Goal: Task Accomplishment & Management: Complete application form

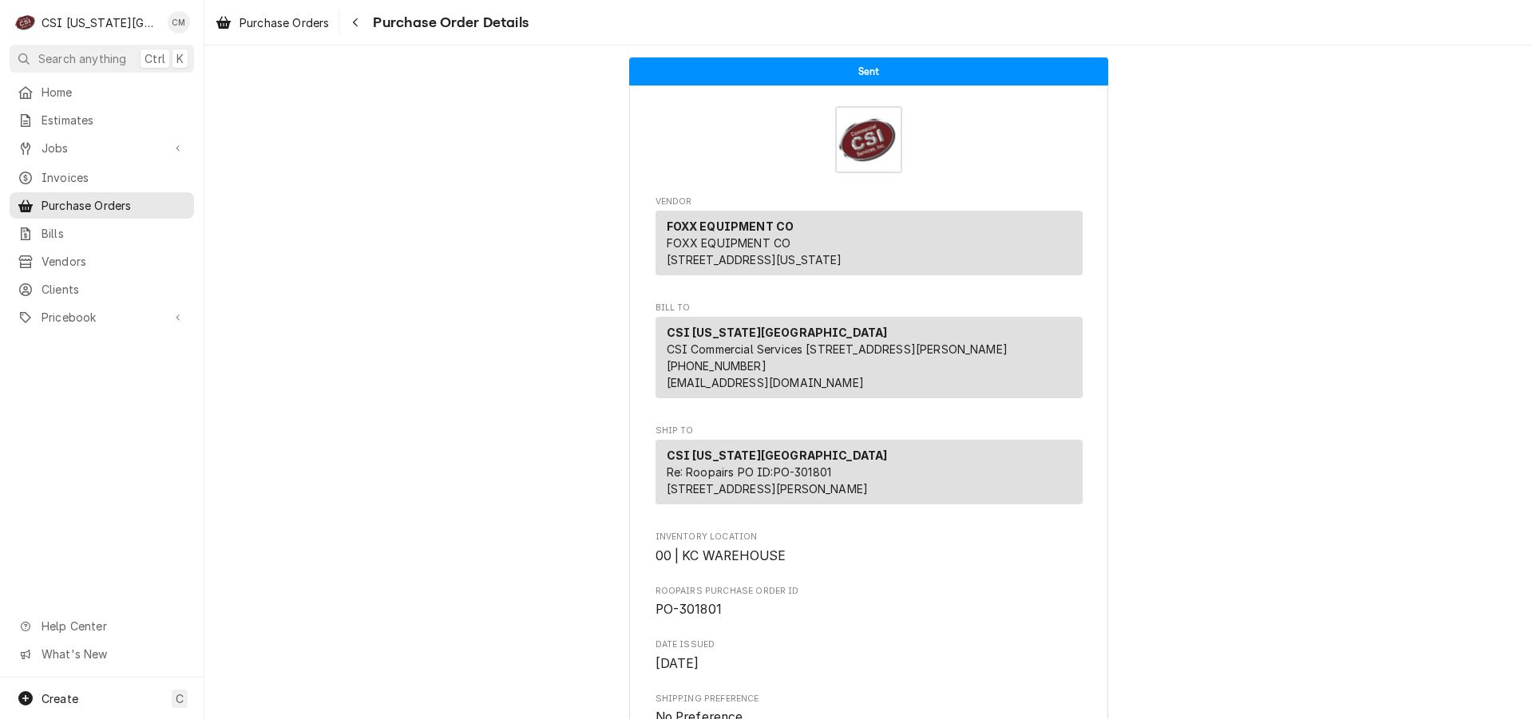
click at [82, 204] on span "Purchase Orders" at bounding box center [114, 205] width 145 height 17
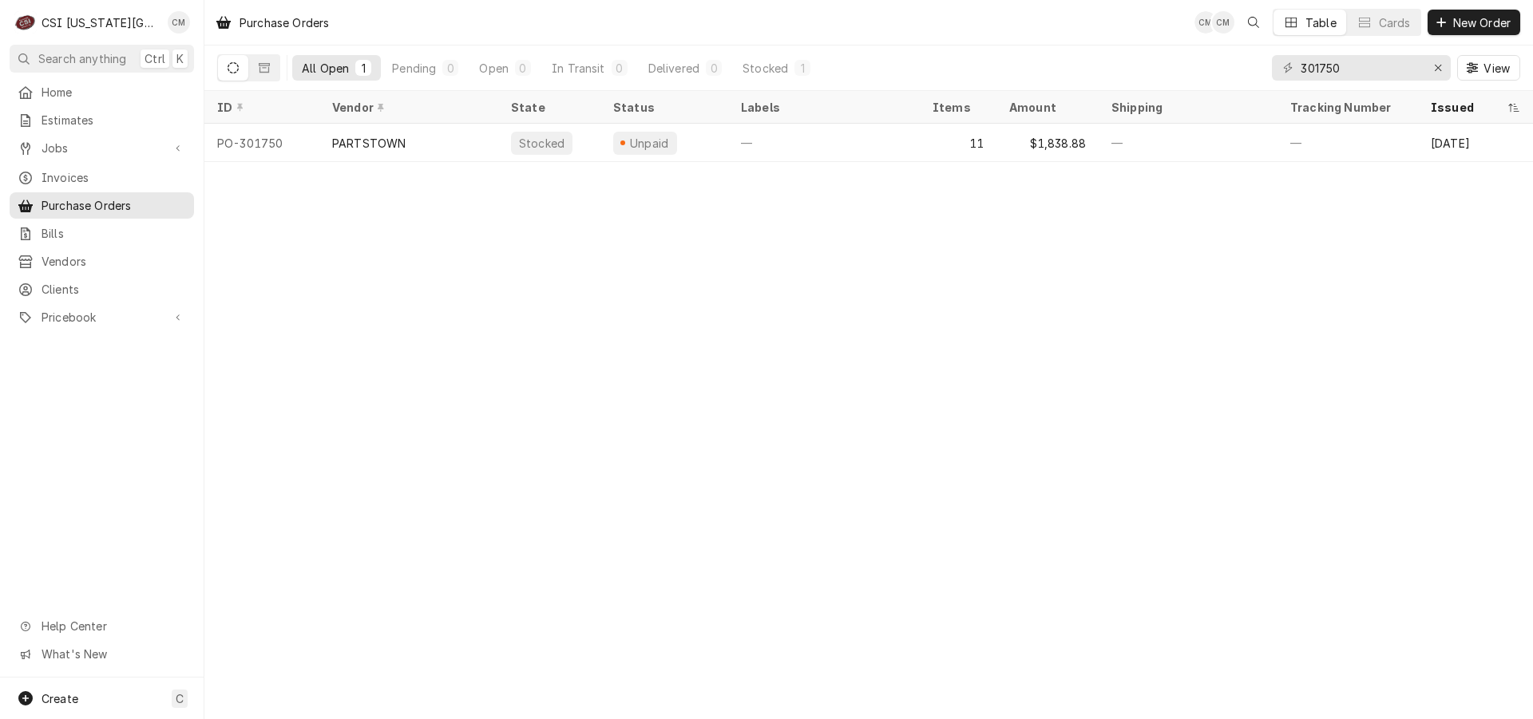
click at [1471, 22] on span "New Order" at bounding box center [1482, 22] width 64 height 17
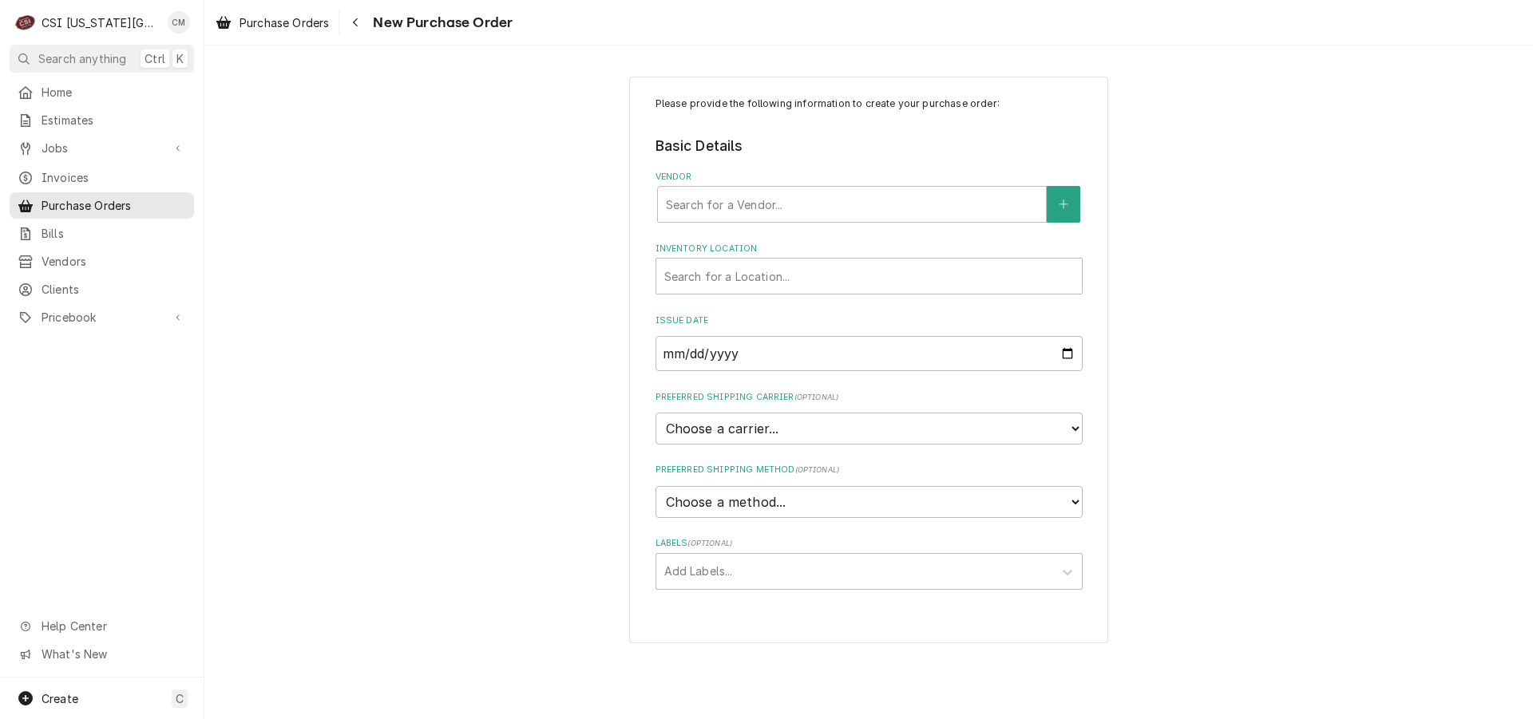
click at [766, 196] on div "Vendor" at bounding box center [852, 204] width 372 height 29
type input "united"
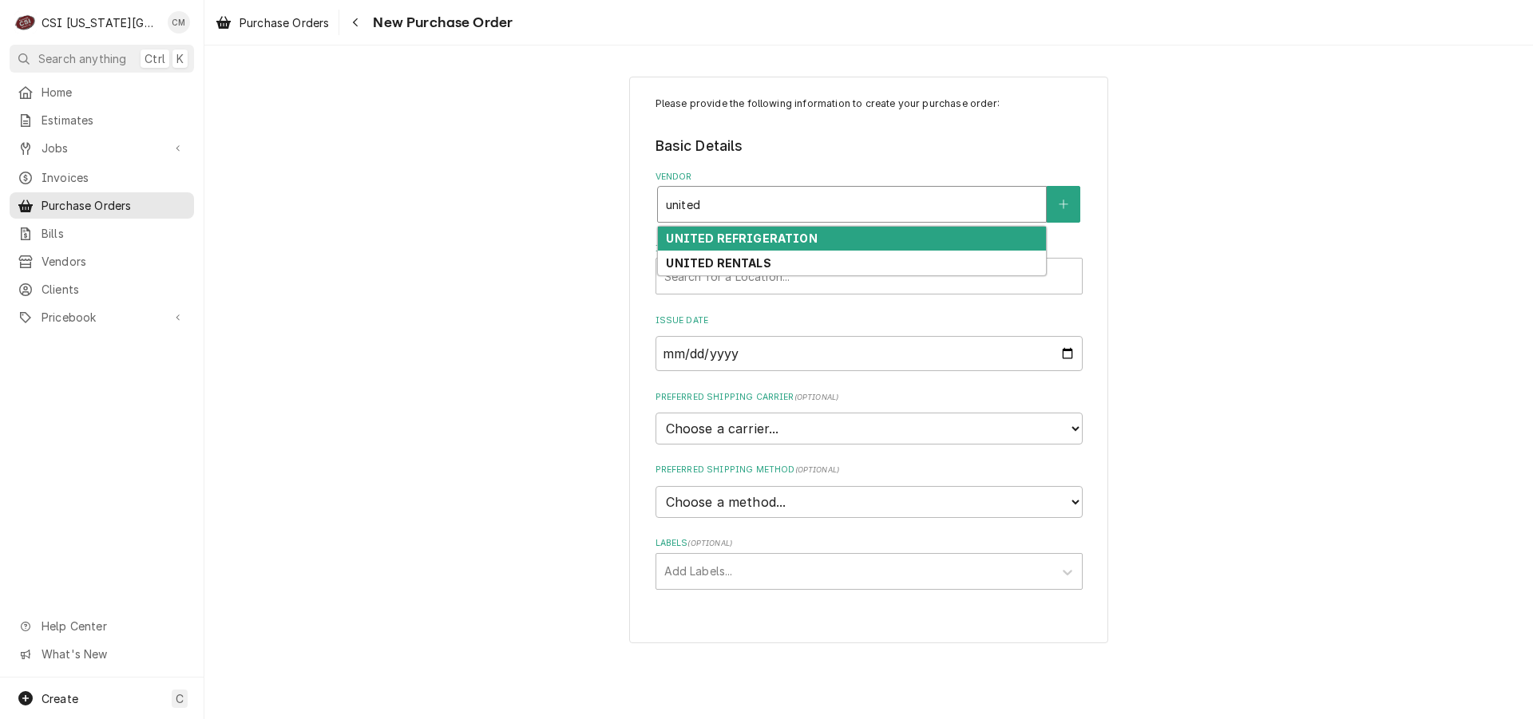
click at [789, 236] on strong "UNITED REFRIGERATION" at bounding box center [741, 239] width 151 height 14
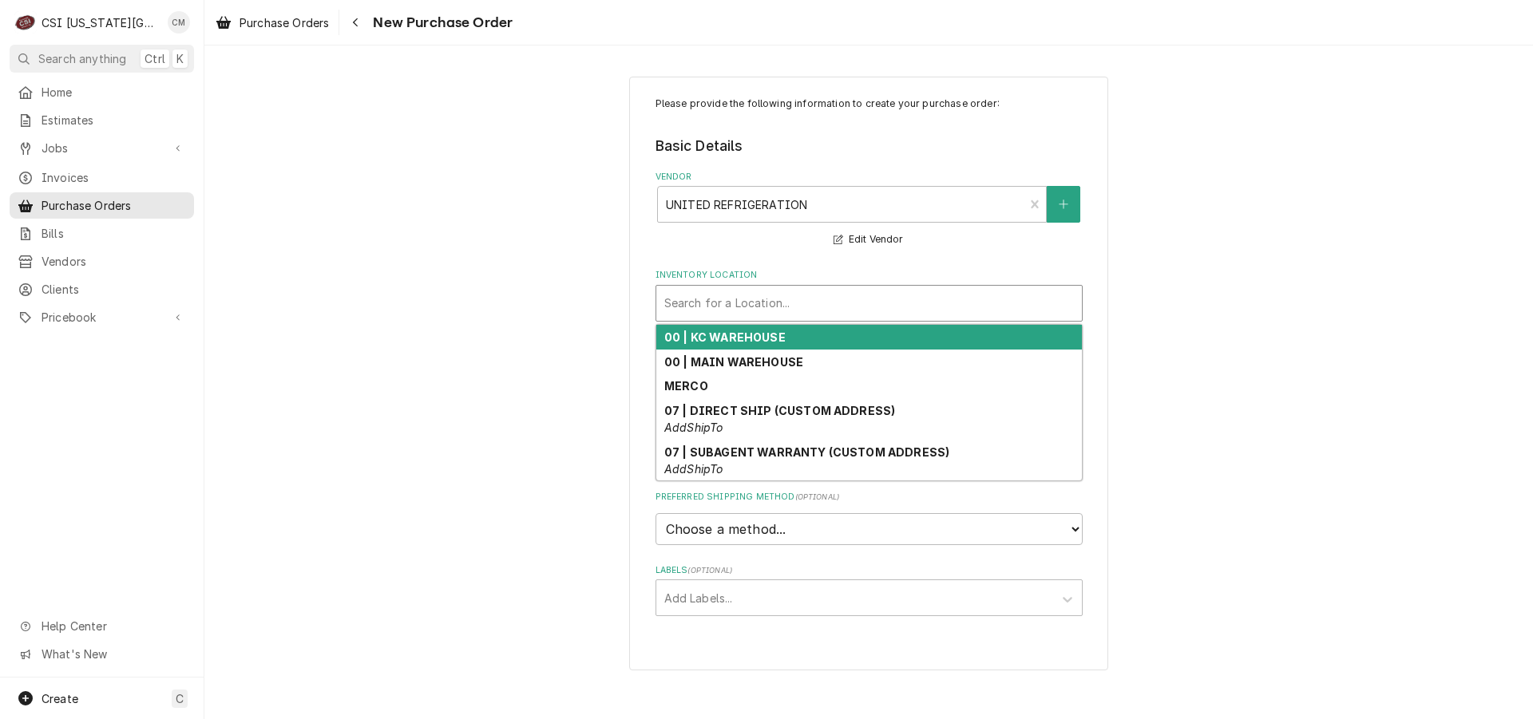
click at [792, 304] on div "Inventory Location" at bounding box center [869, 303] width 410 height 29
click at [780, 338] on strong "00 | KC WAREHOUSE" at bounding box center [724, 338] width 121 height 14
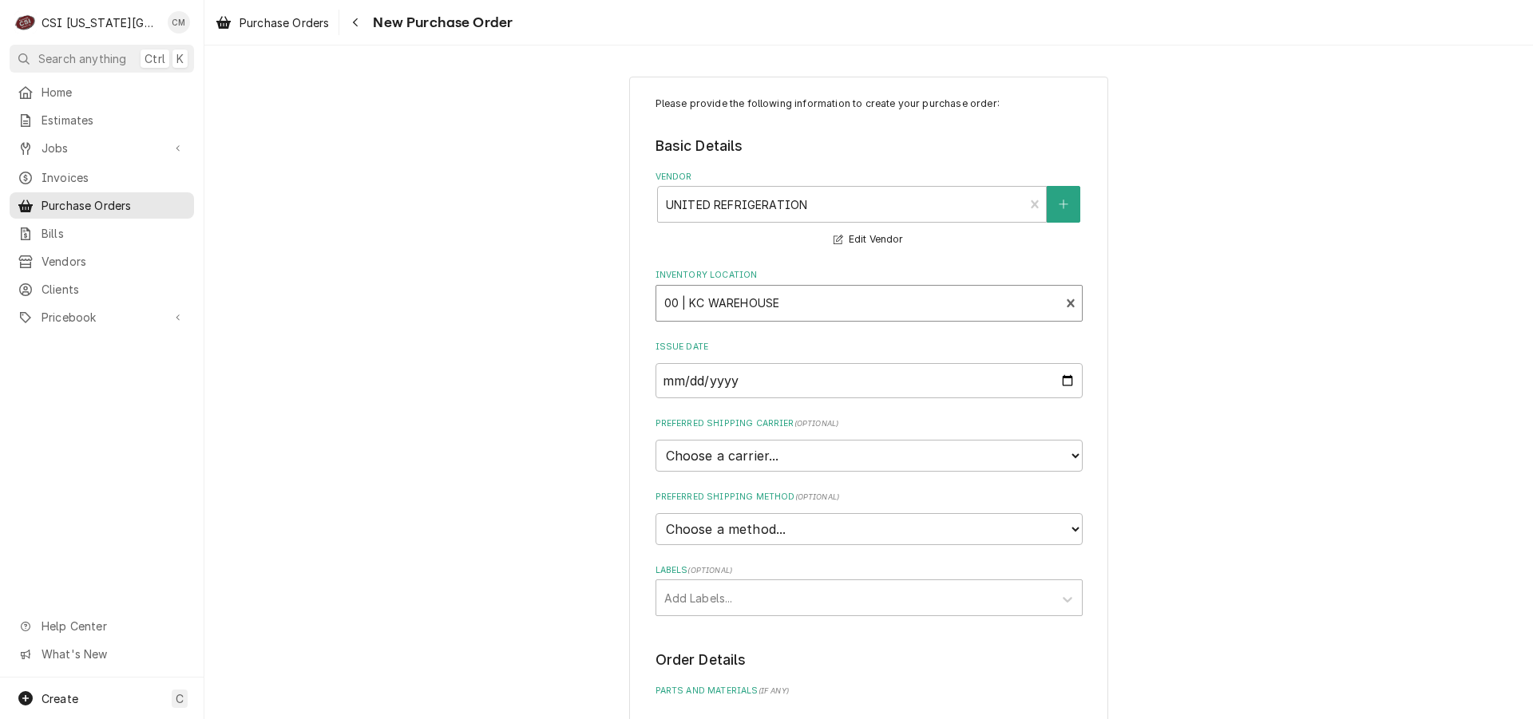
click at [809, 596] on div "Labels" at bounding box center [854, 598] width 381 height 29
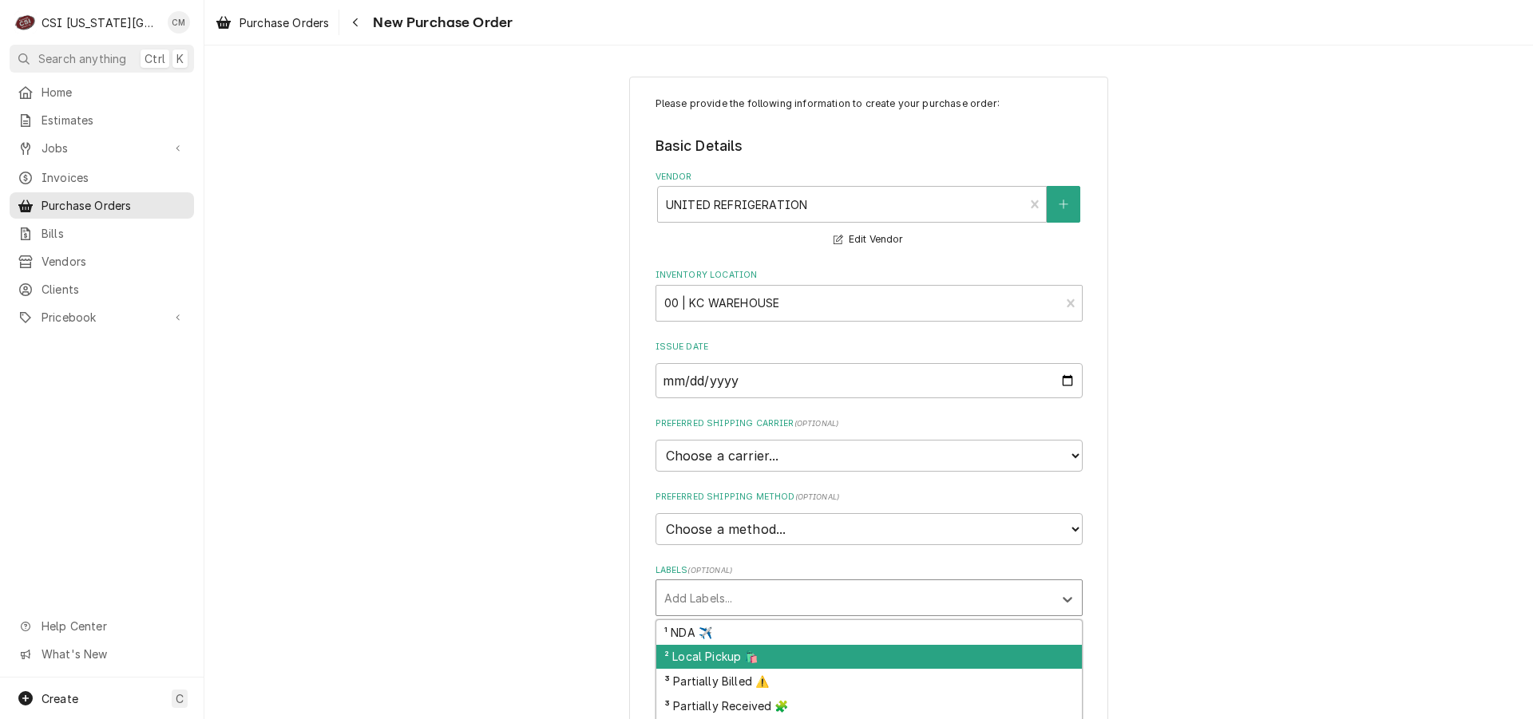
click at [806, 647] on div "² Local Pickup 🛍️" at bounding box center [869, 657] width 426 height 25
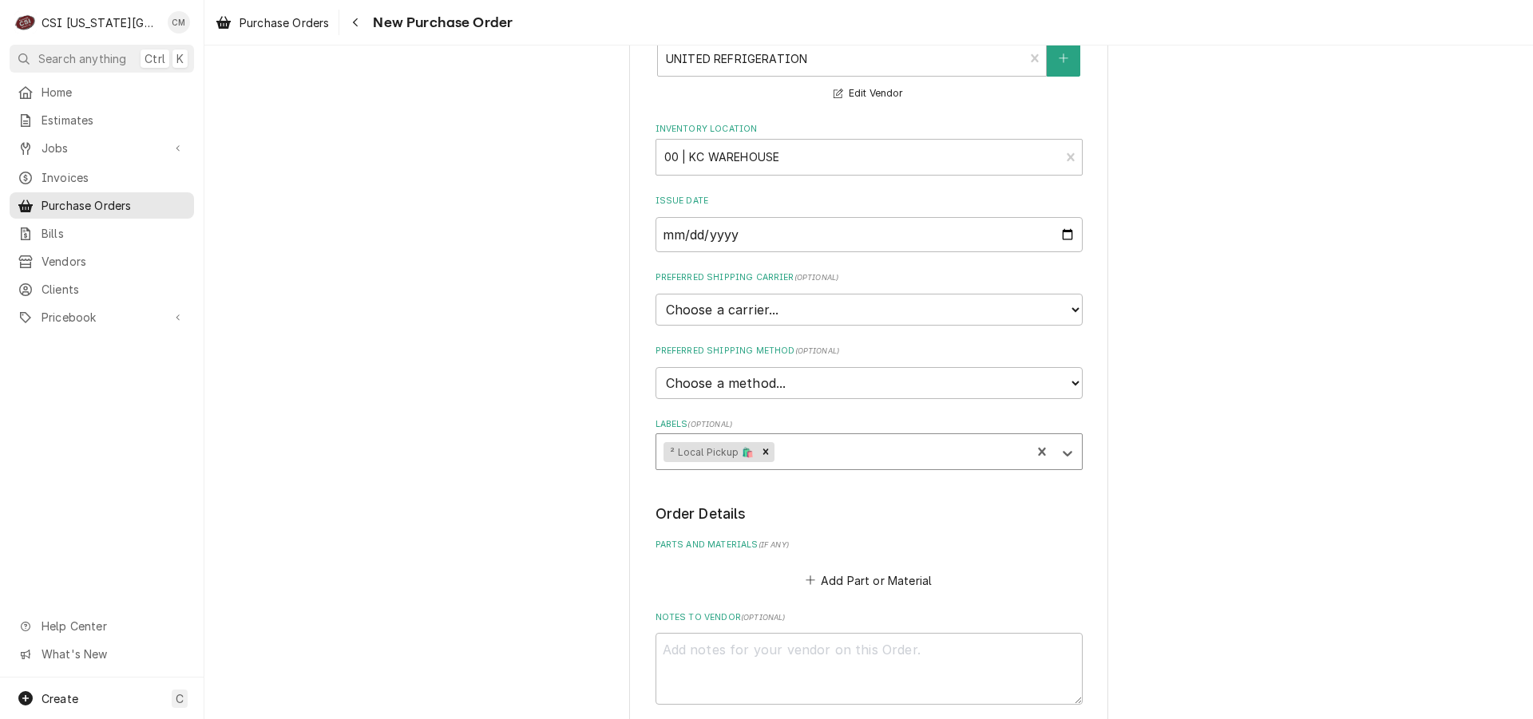
scroll to position [260, 0]
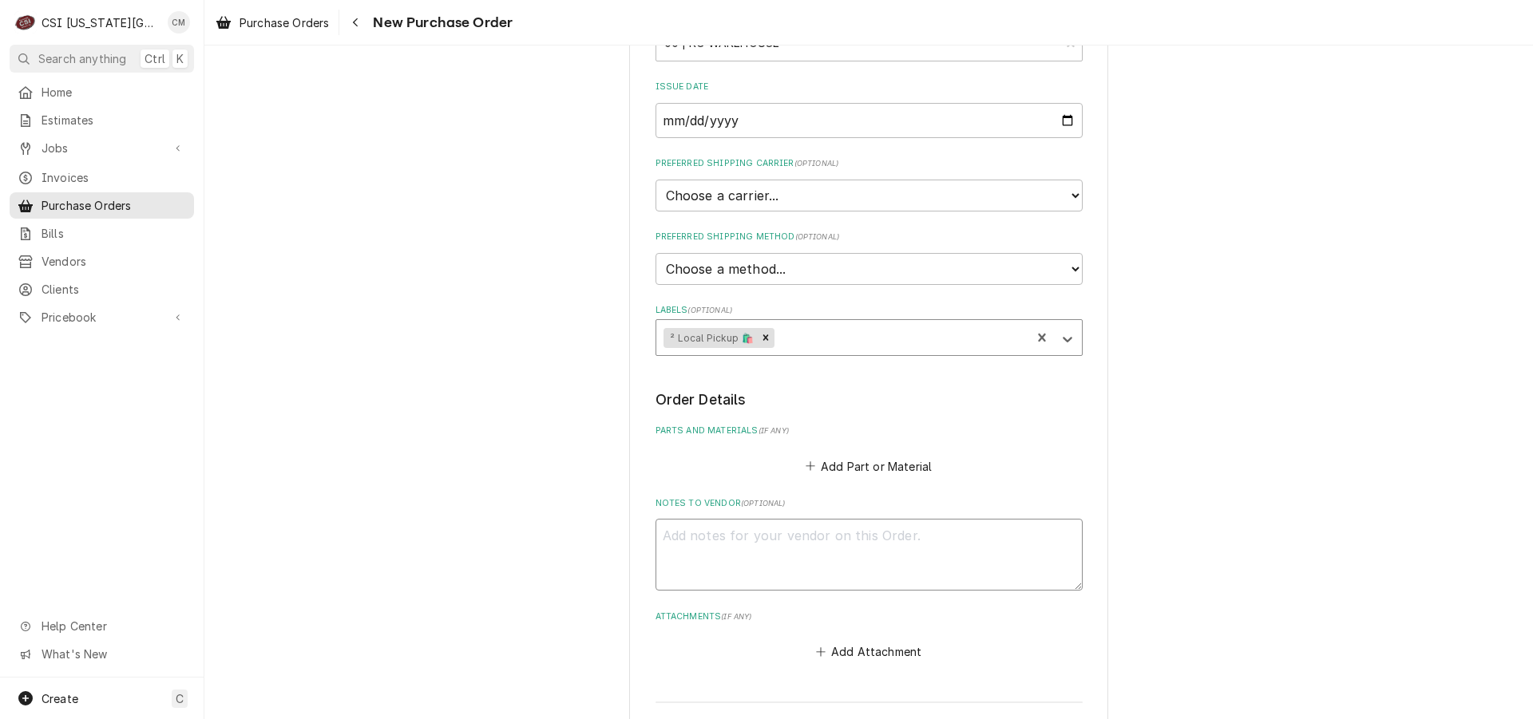
click at [848, 548] on textarea "Notes to Vendor ( optional )" at bounding box center [868, 555] width 427 height 72
type textarea "x"
type textarea "S"
type textarea "x"
type textarea "St"
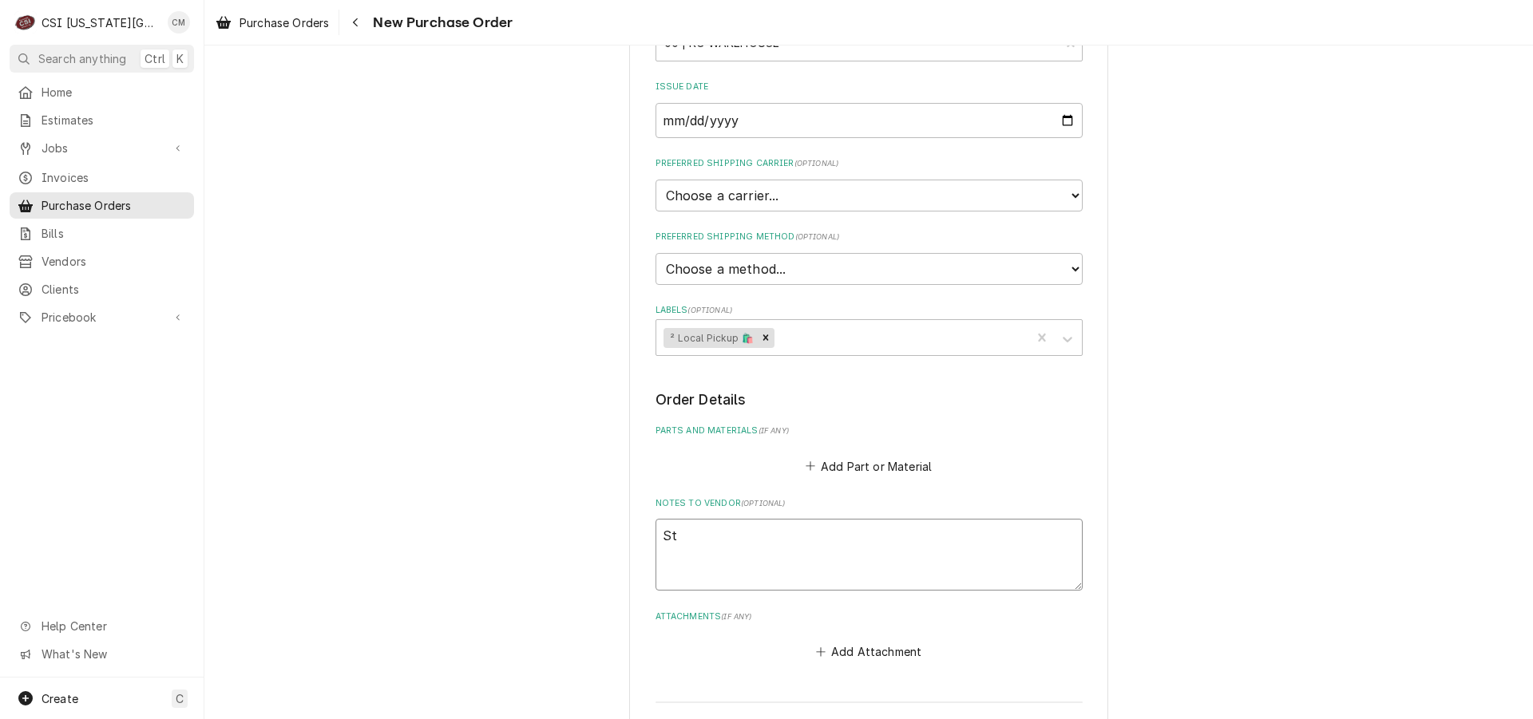
type textarea "x"
type textarea "Ste"
type textarea "x"
type textarea "Stev"
type textarea "x"
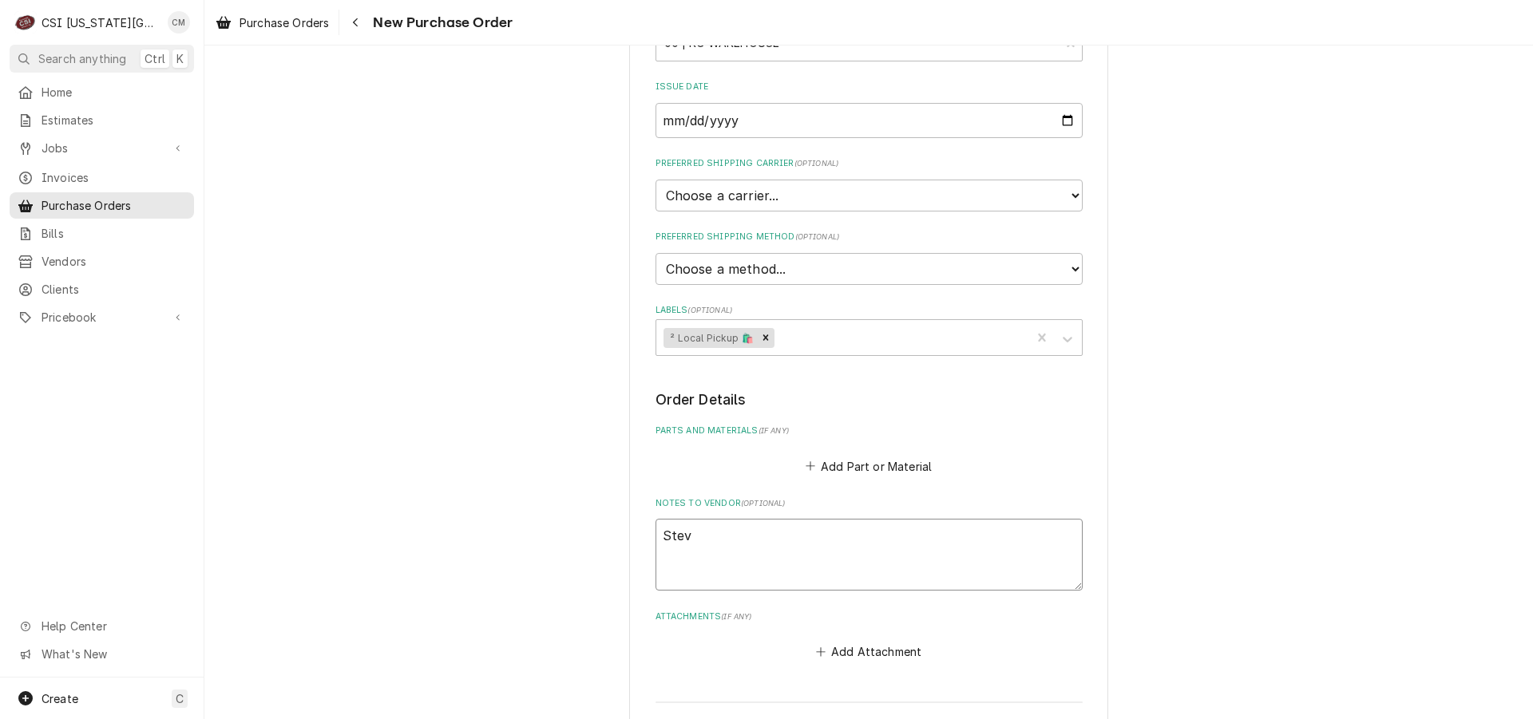
type textarea "Steve"
type textarea "x"
type textarea "Steve"
type textarea "x"
type textarea "Steve E"
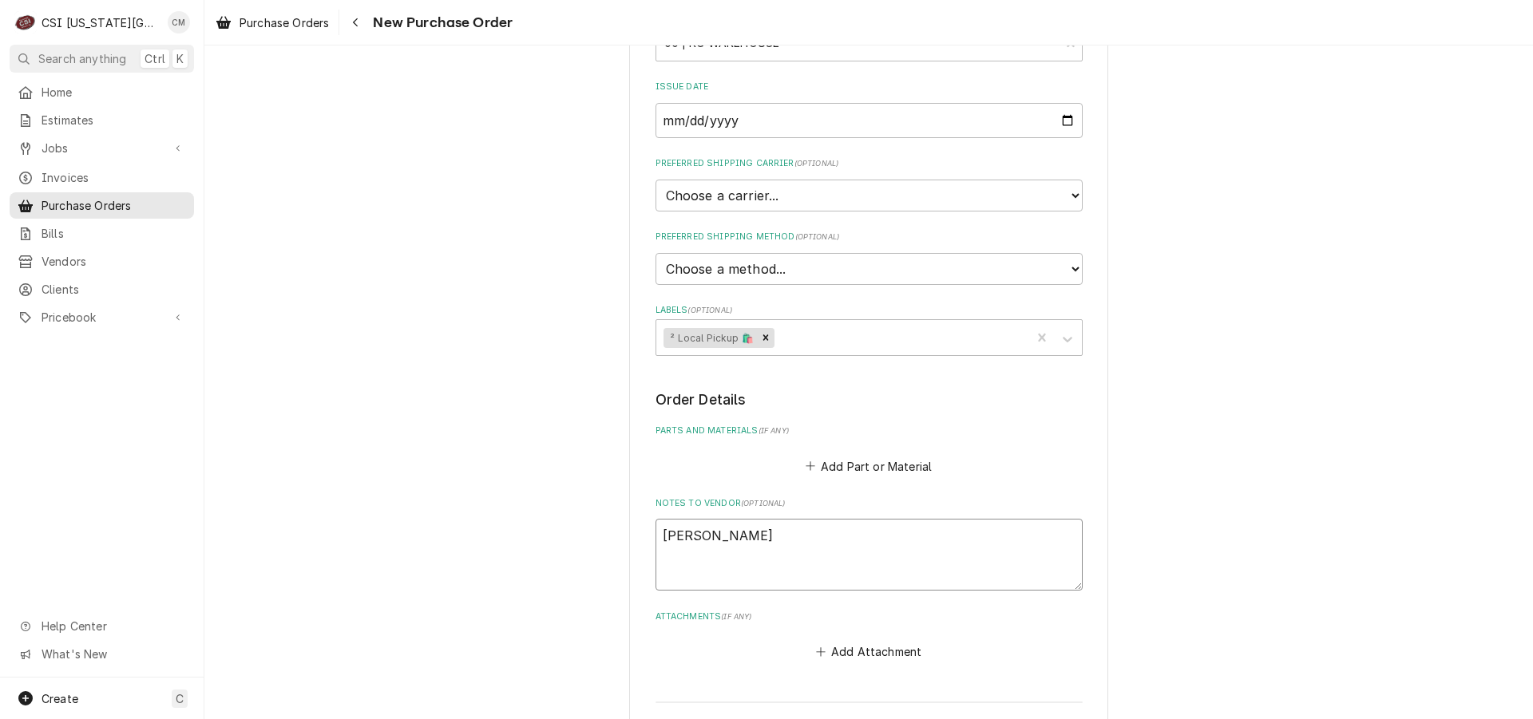
type textarea "x"
type textarea "Steve E."
type textarea "x"
type textarea "Steve E."
click at [719, 423] on fieldset "Order Details Parts and Materials ( if any ) Add Part or Material Notes to Vend…" at bounding box center [868, 526] width 427 height 273
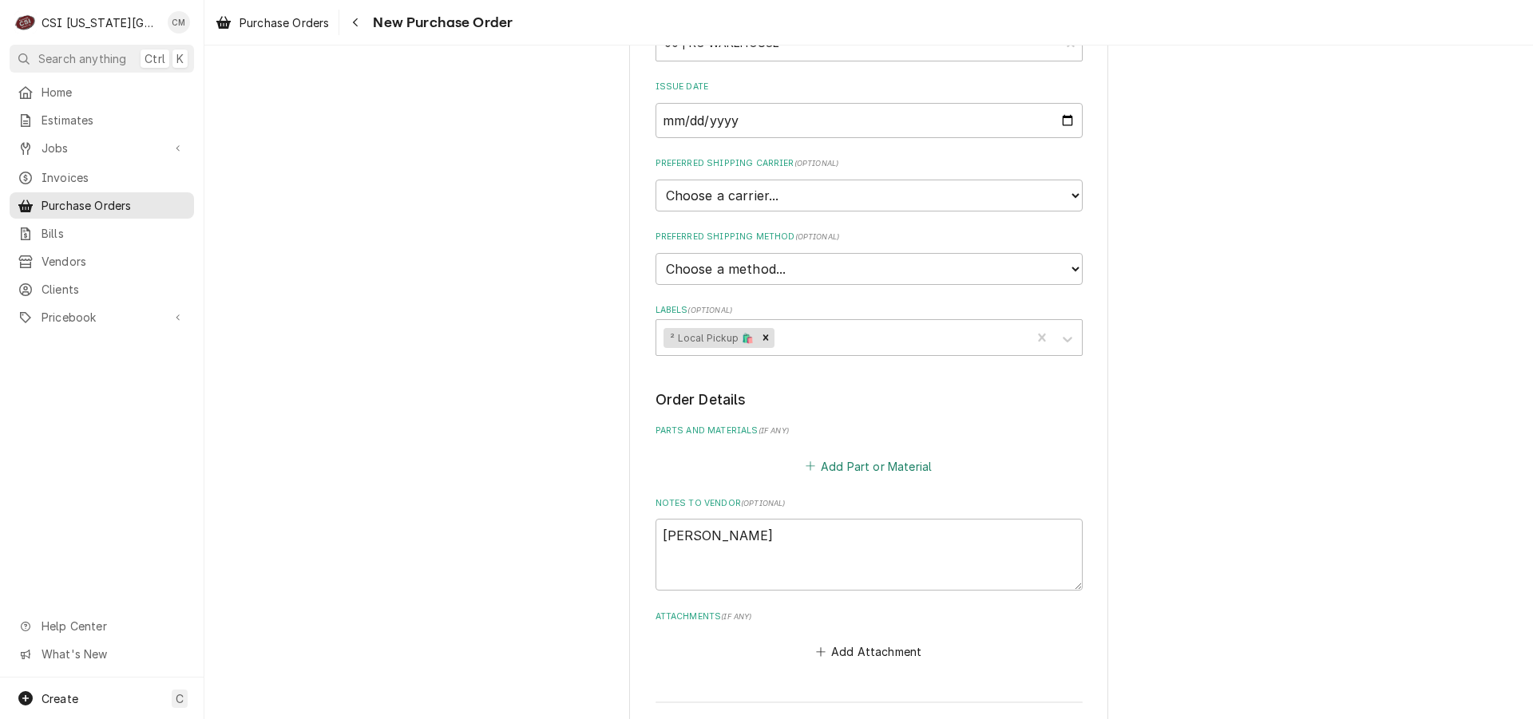
click at [844, 469] on button "Add Part or Material" at bounding box center [868, 466] width 132 height 22
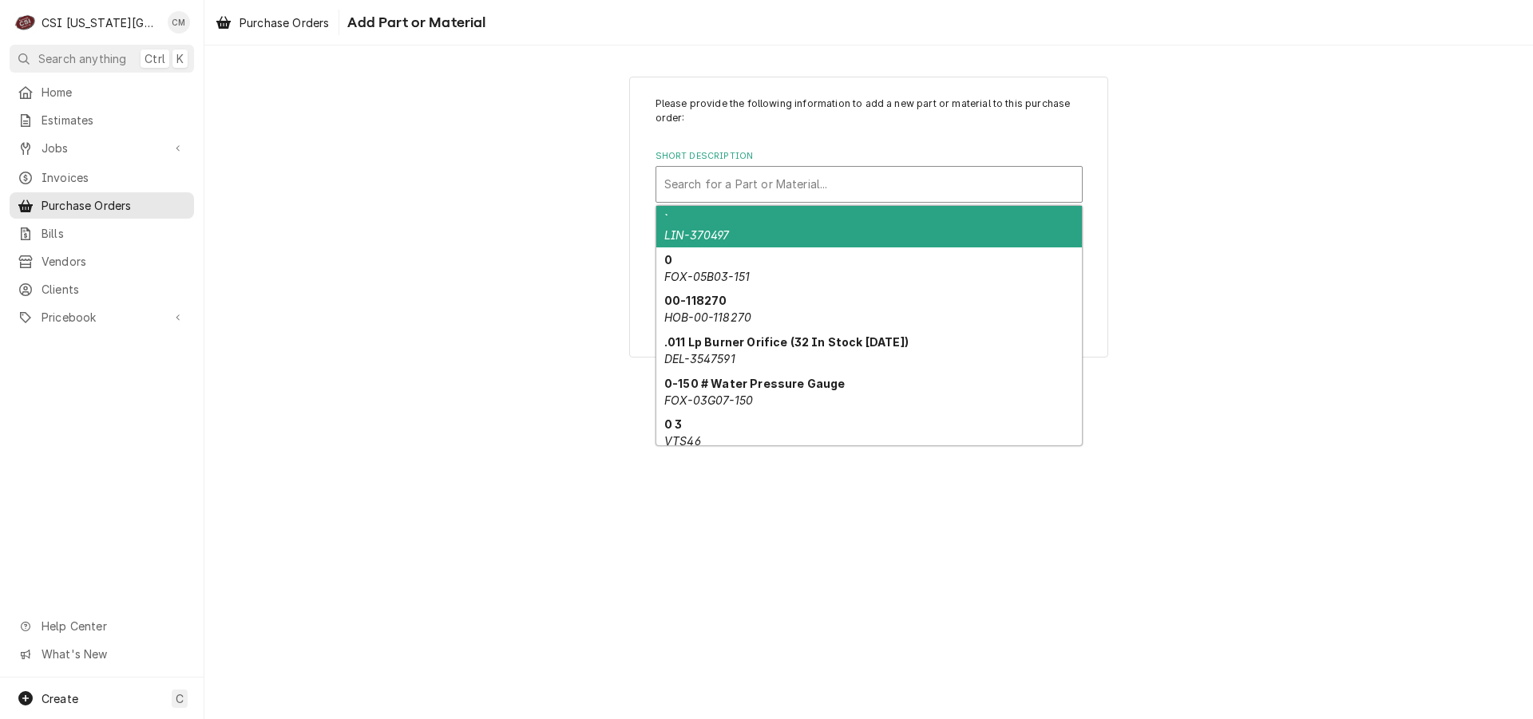
click at [825, 188] on div "Short Description" at bounding box center [869, 184] width 410 height 29
type input "3"
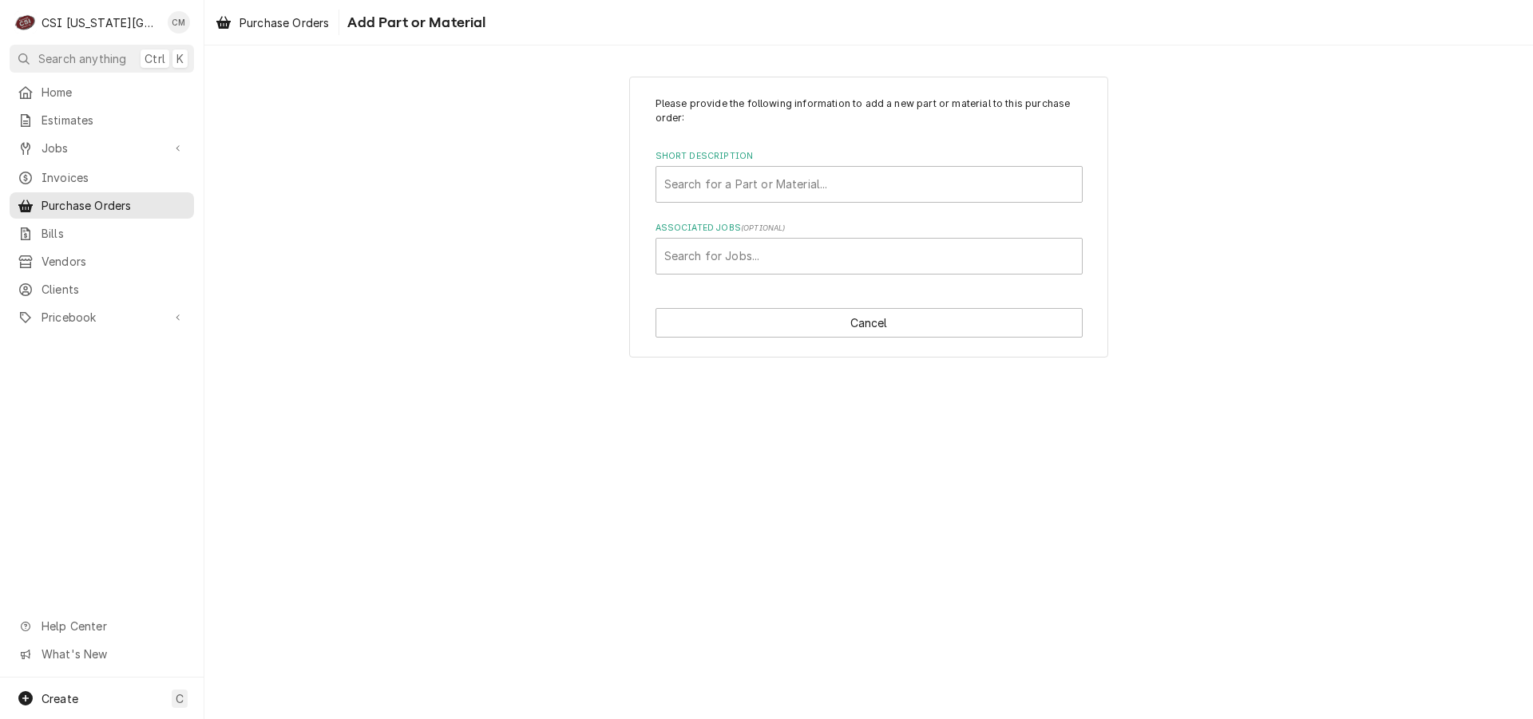
click at [638, 220] on div "Please provide the following information to add a new part or material to this …" at bounding box center [868, 218] width 479 height 282
click at [726, 262] on div "Associated Jobs" at bounding box center [869, 256] width 410 height 29
type input "33314"
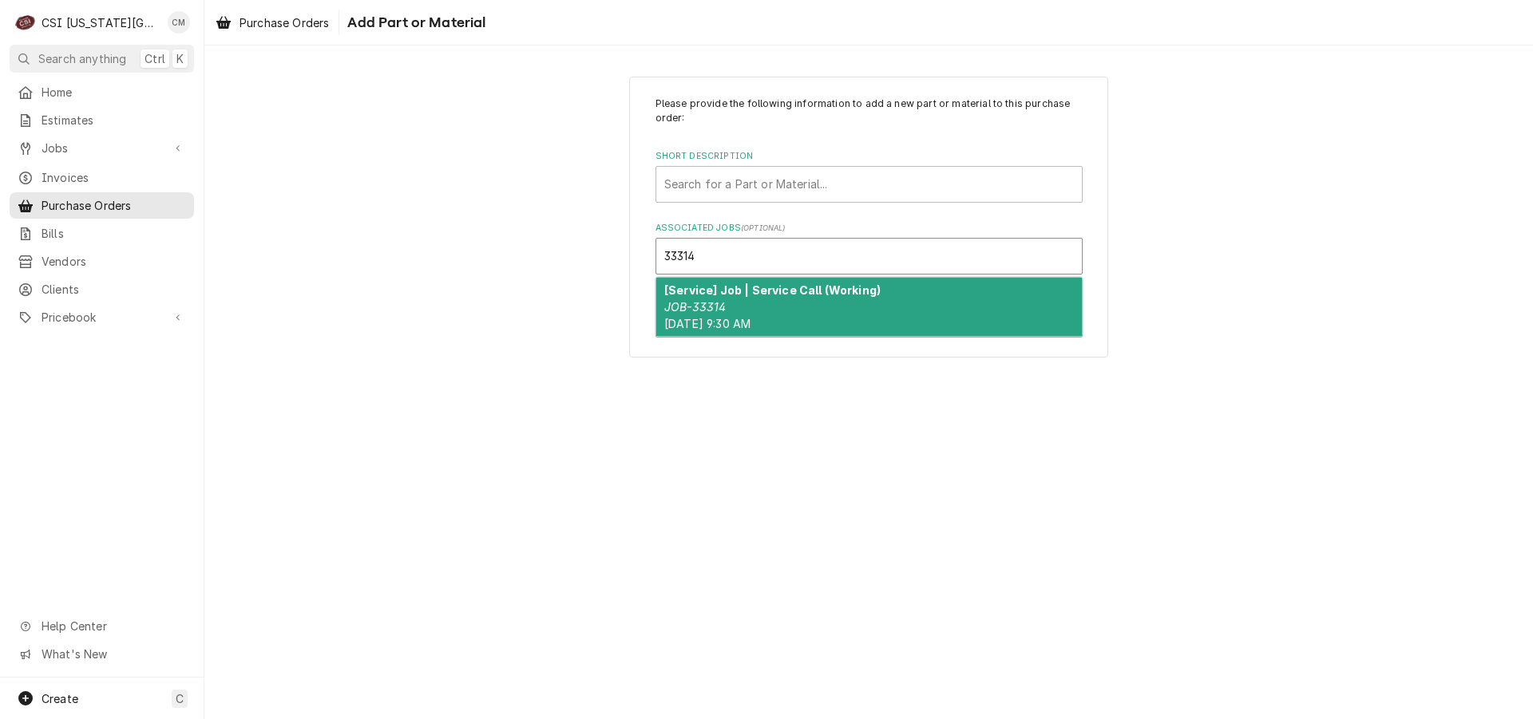
click at [766, 300] on div "[Service] Job | Service Call (Working) JOB-33314 Wed, Oct 15th, 2025 - 9:30 AM" at bounding box center [869, 307] width 426 height 58
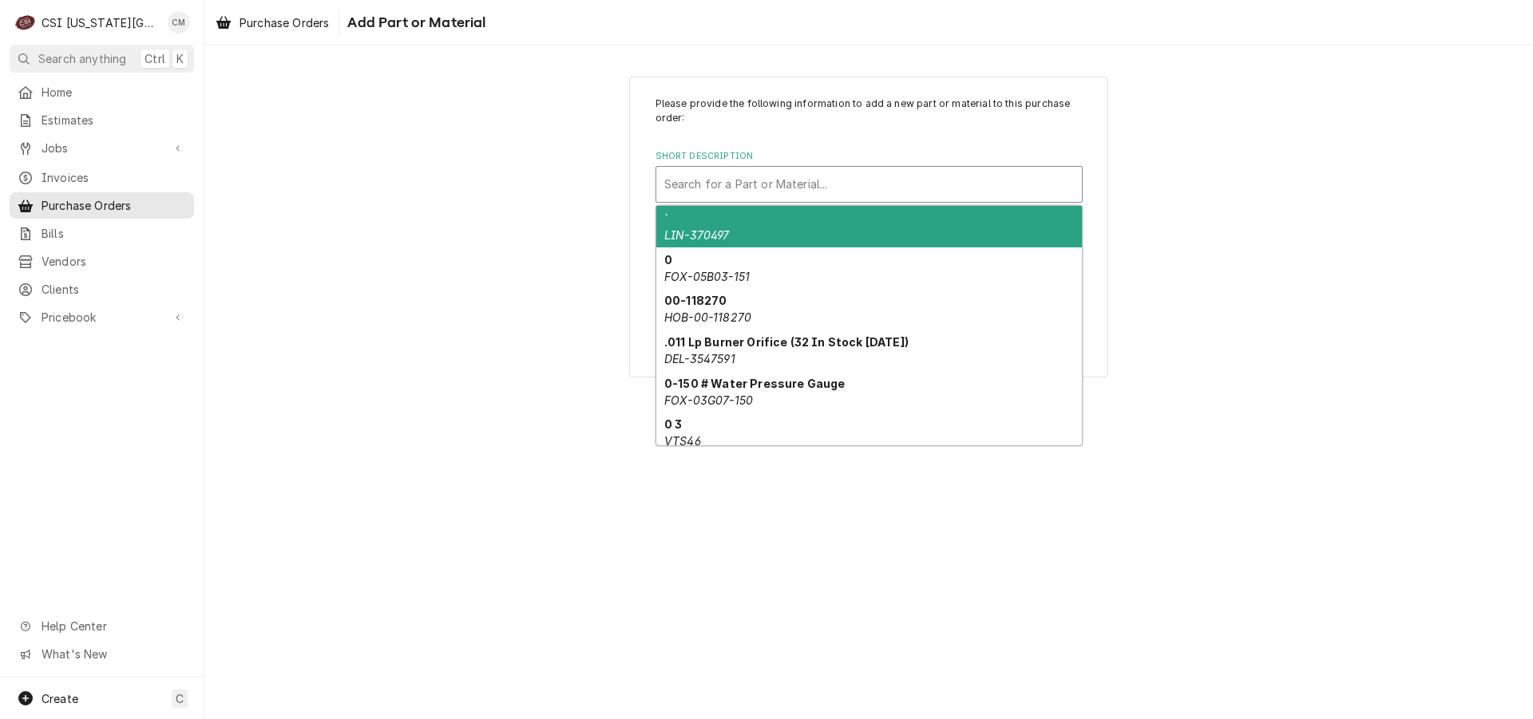
click at [707, 191] on div "Short Description" at bounding box center [869, 184] width 410 height 29
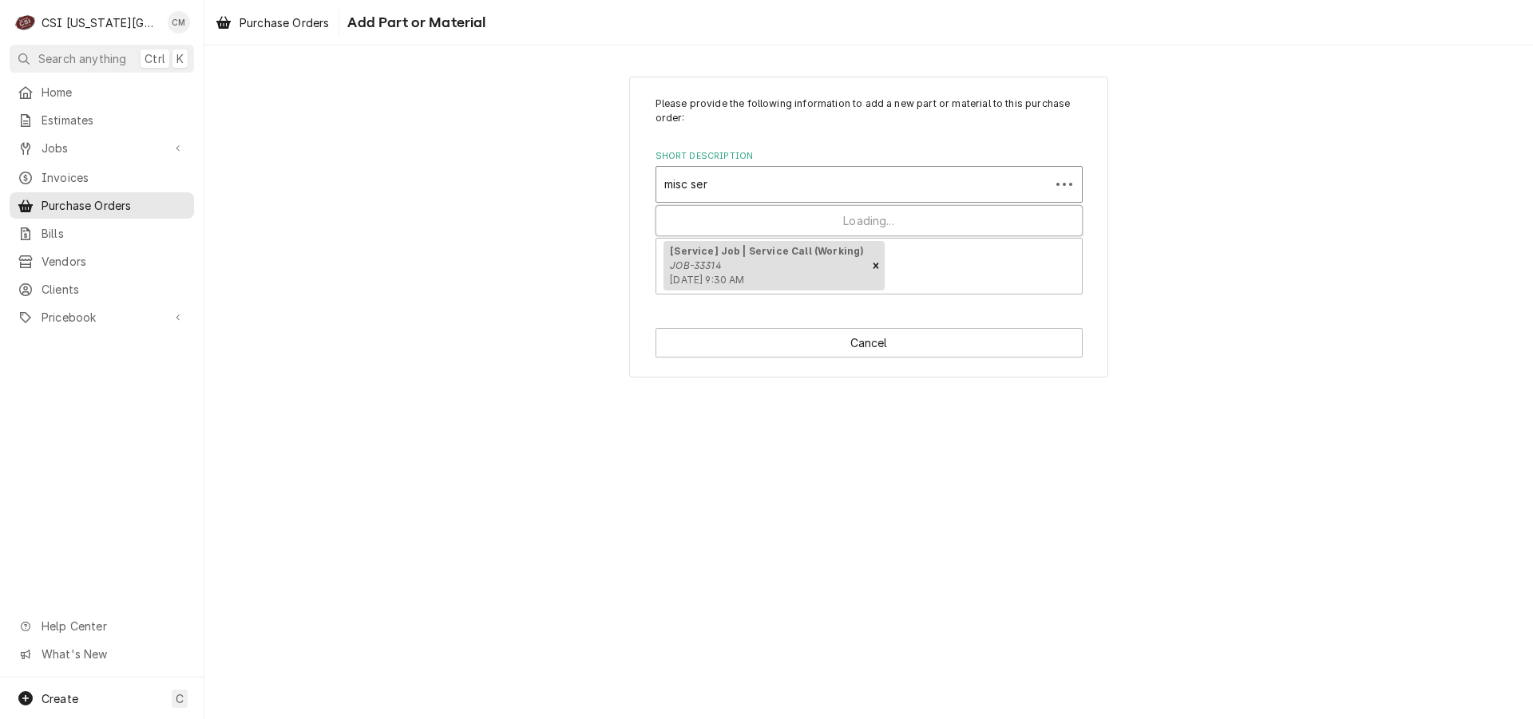
type input "misc serv"
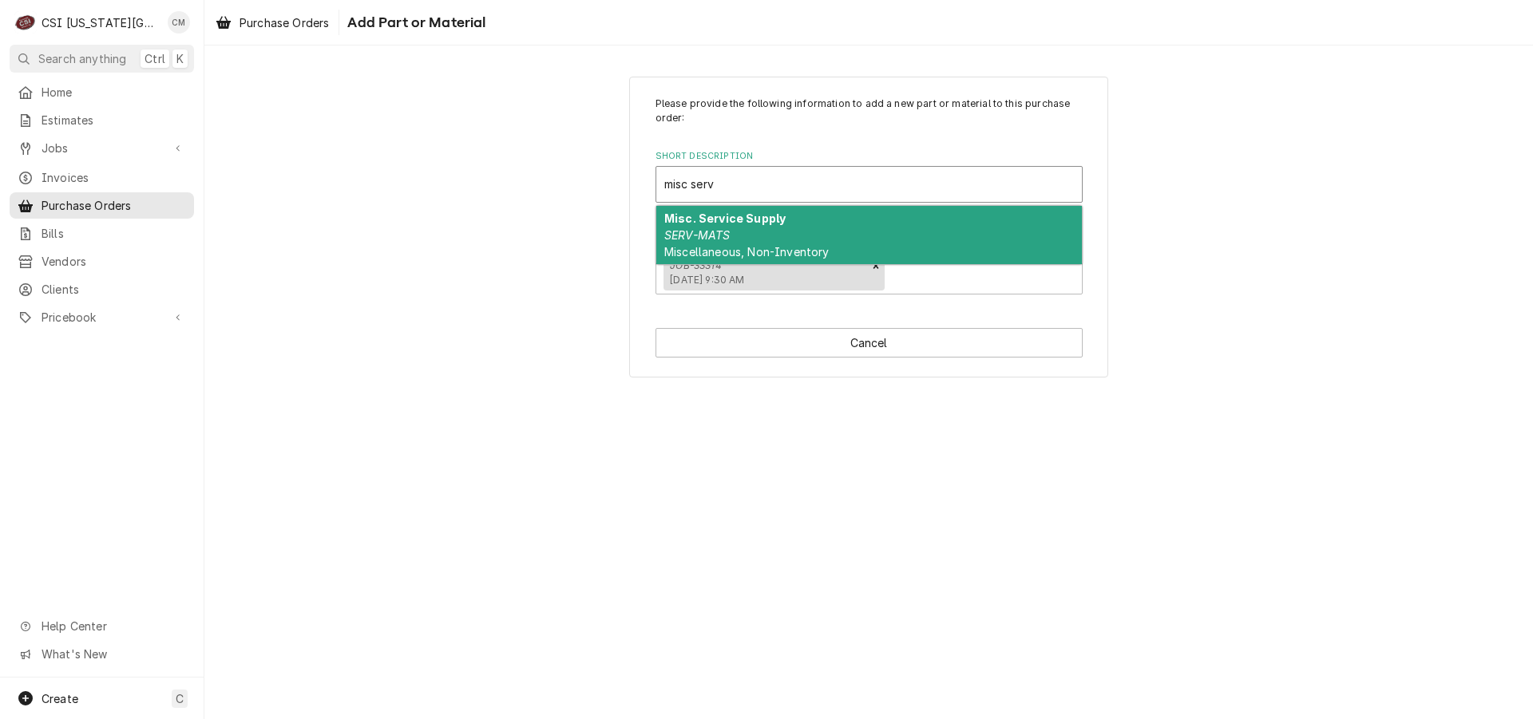
click at [751, 210] on div "Misc. Service Supply SERV-MATS Miscellaneous, Non-Inventory" at bounding box center [869, 235] width 426 height 58
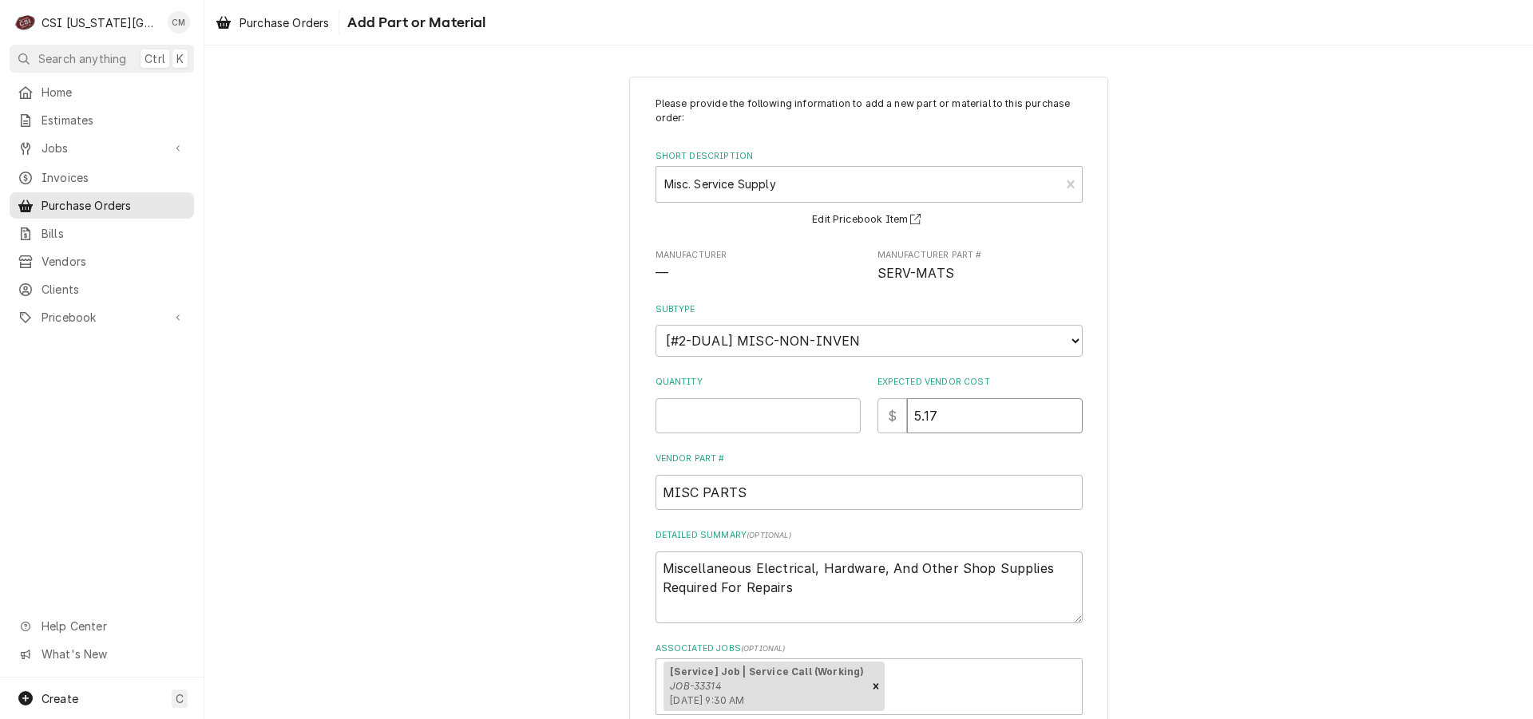
drag, startPoint x: 1000, startPoint y: 418, endPoint x: 772, endPoint y: 393, distance: 228.9
click at [772, 393] on div "Quantity Expected Vendor Cost $ 5.17" at bounding box center [868, 404] width 427 height 57
type textarea "x"
type input "0"
click at [772, 422] on input "Quantity" at bounding box center [757, 415] width 205 height 35
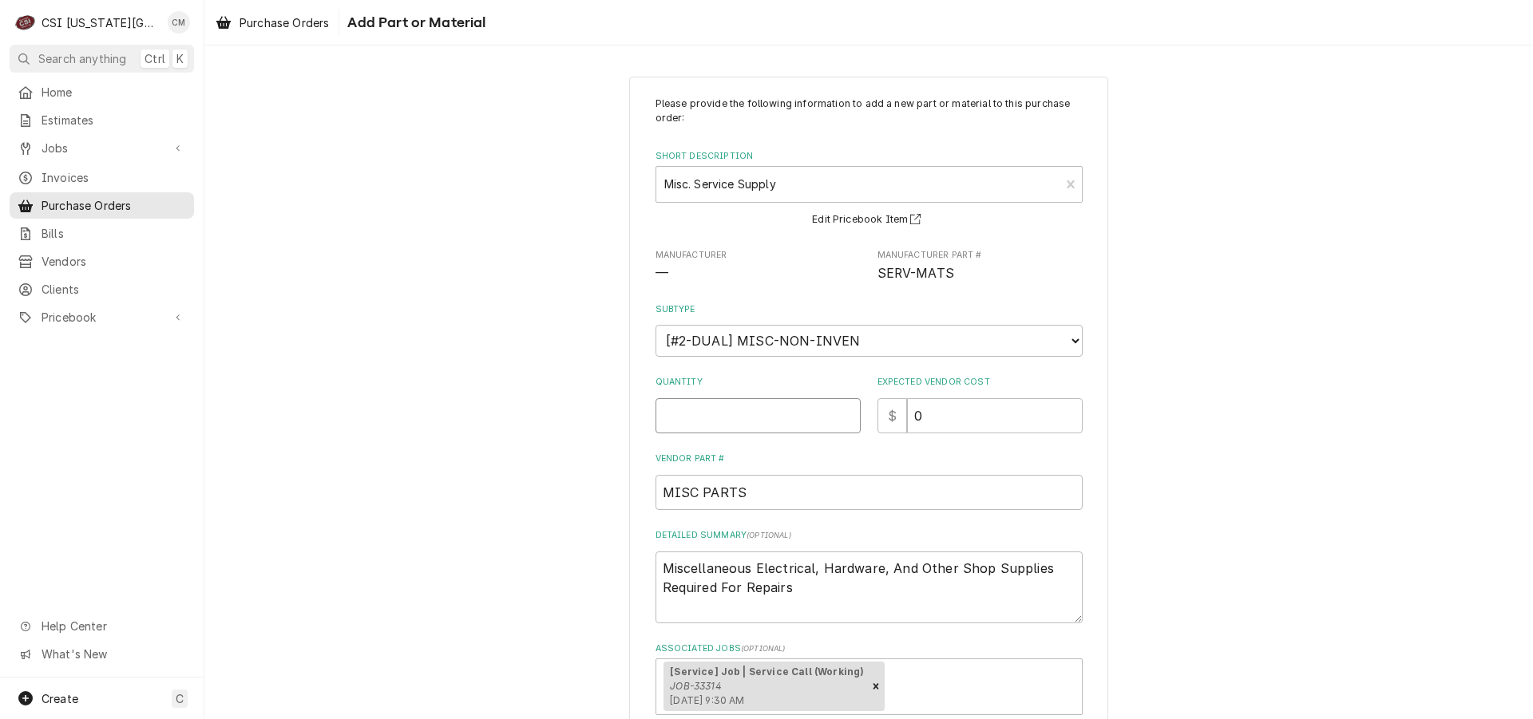
type textarea "x"
type input "1"
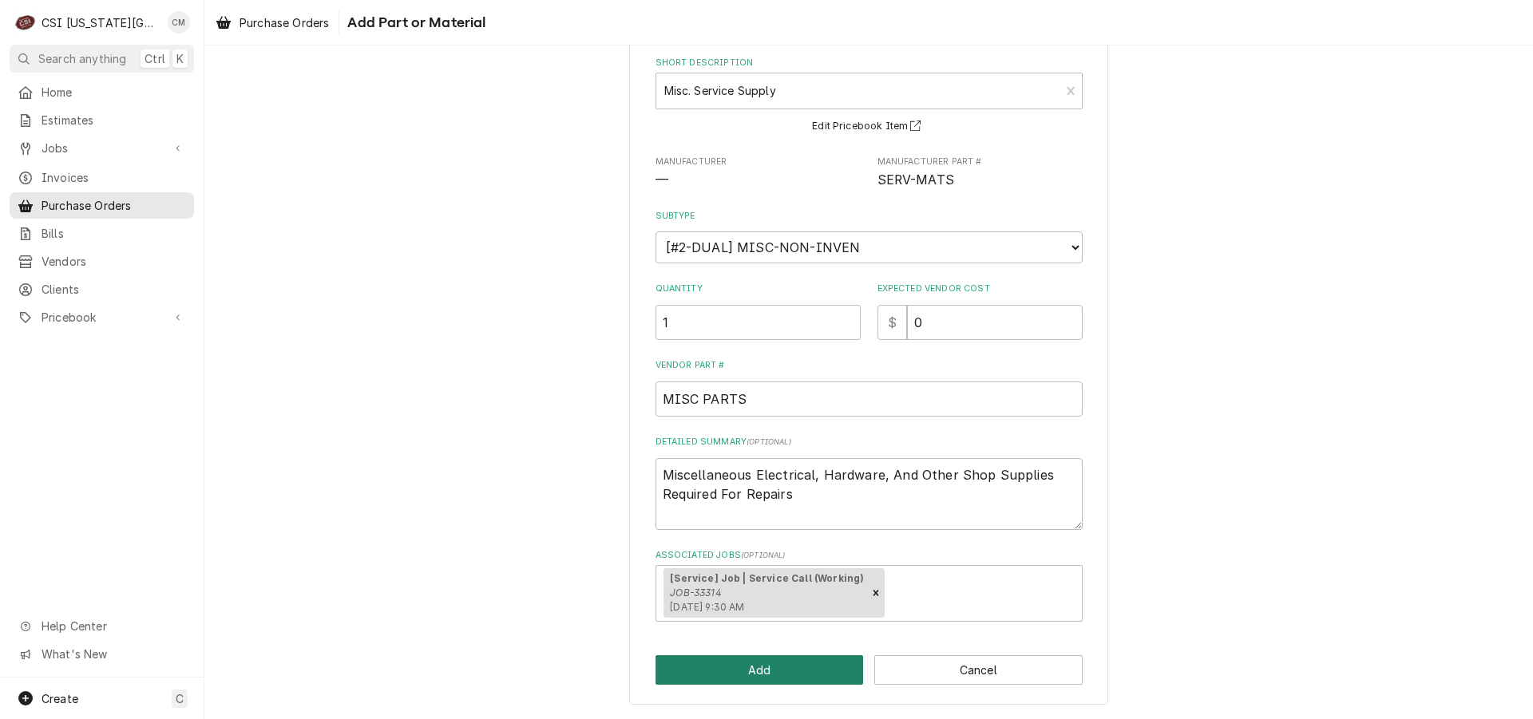
click at [703, 659] on button "Add" at bounding box center [759, 670] width 208 height 30
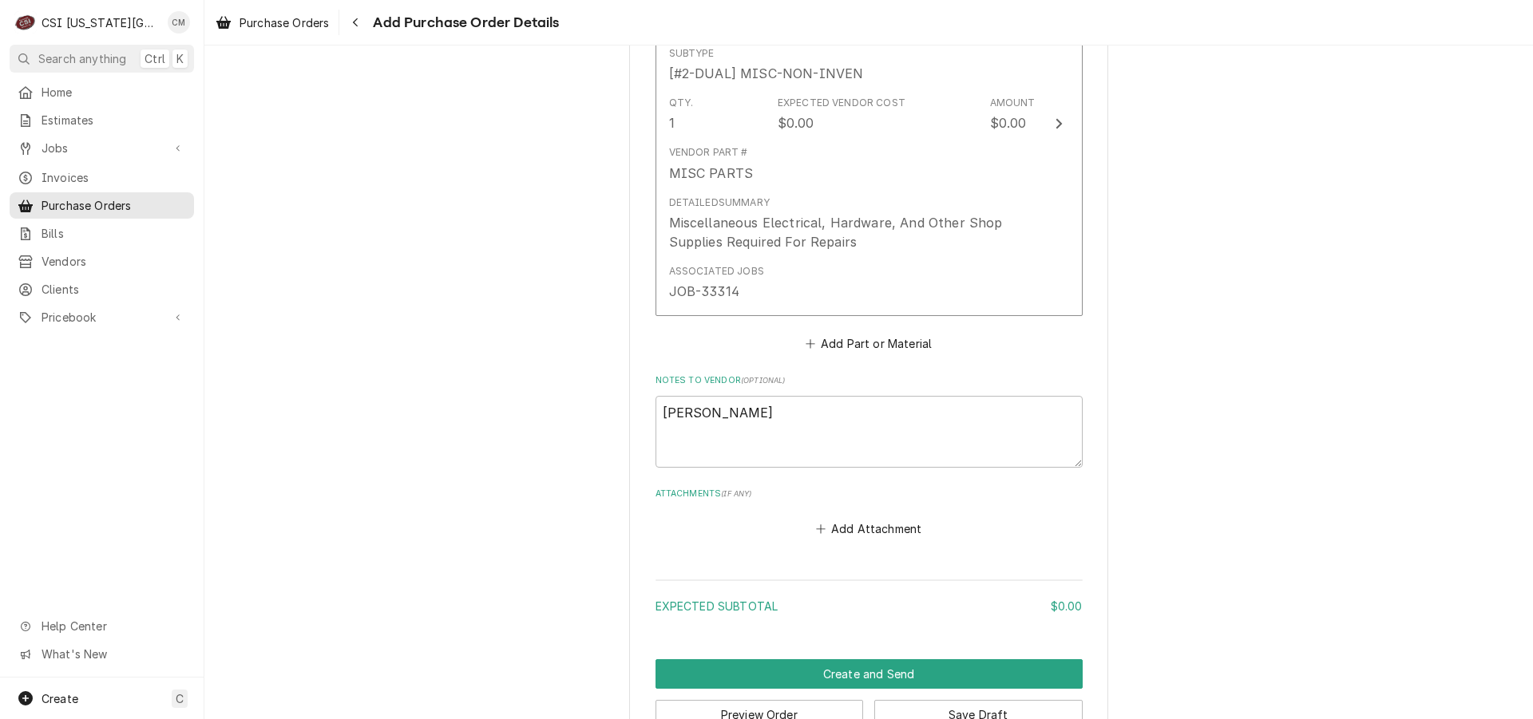
scroll to position [820, 0]
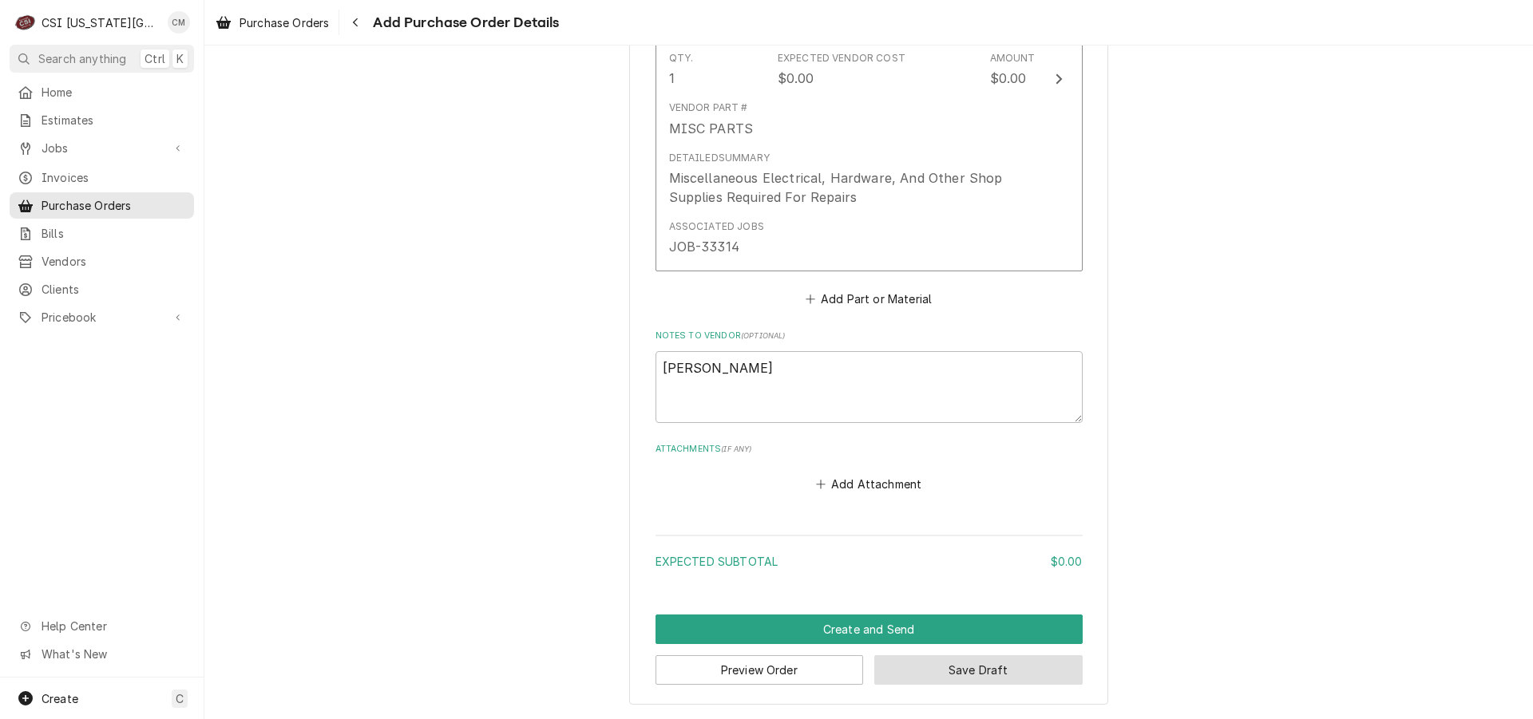
click at [979, 672] on button "Save Draft" at bounding box center [978, 670] width 208 height 30
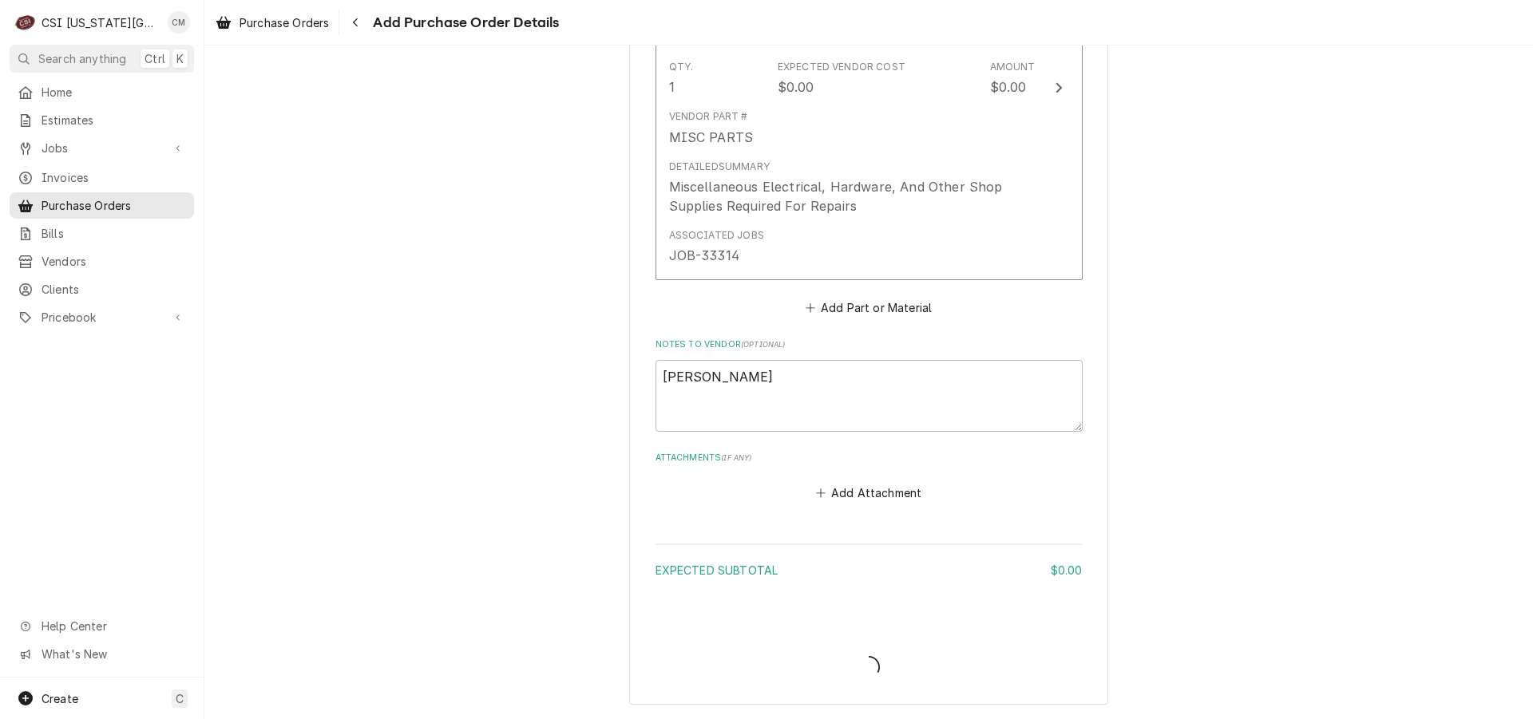
scroll to position [811, 0]
type textarea "x"
